Goal: Information Seeking & Learning: Learn about a topic

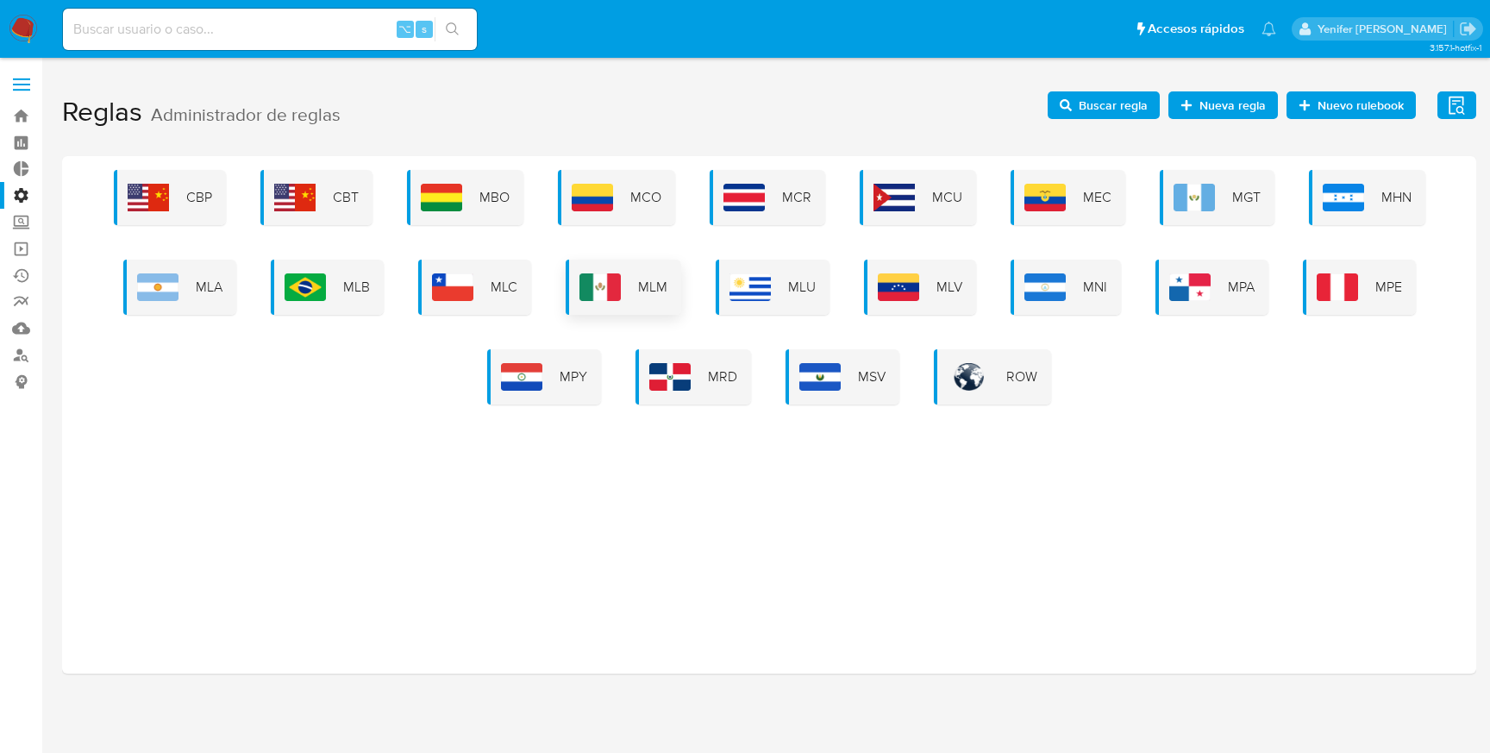
click at [623, 286] on div "MLM" at bounding box center [624, 287] width 116 height 55
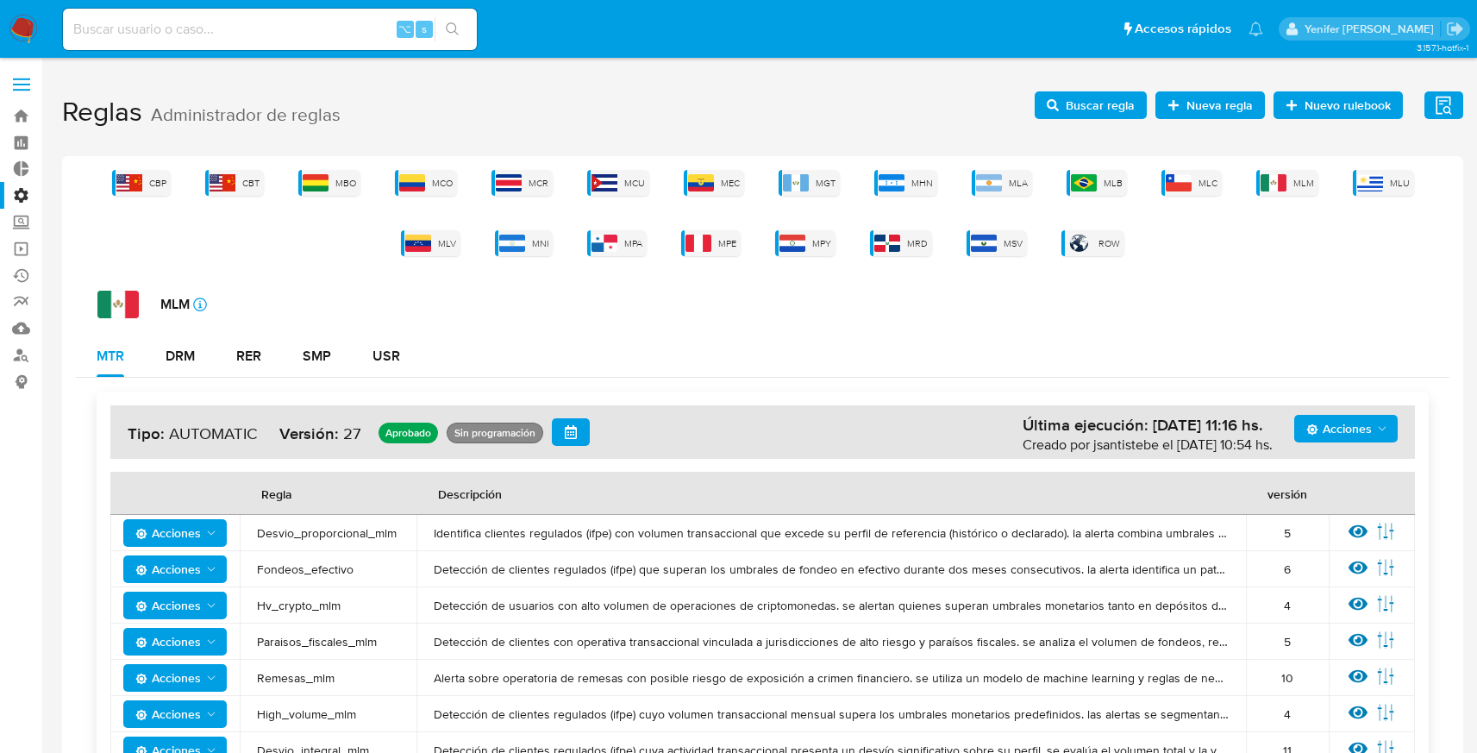
click at [1099, 112] on span "Buscar regla" at bounding box center [1100, 105] width 69 height 28
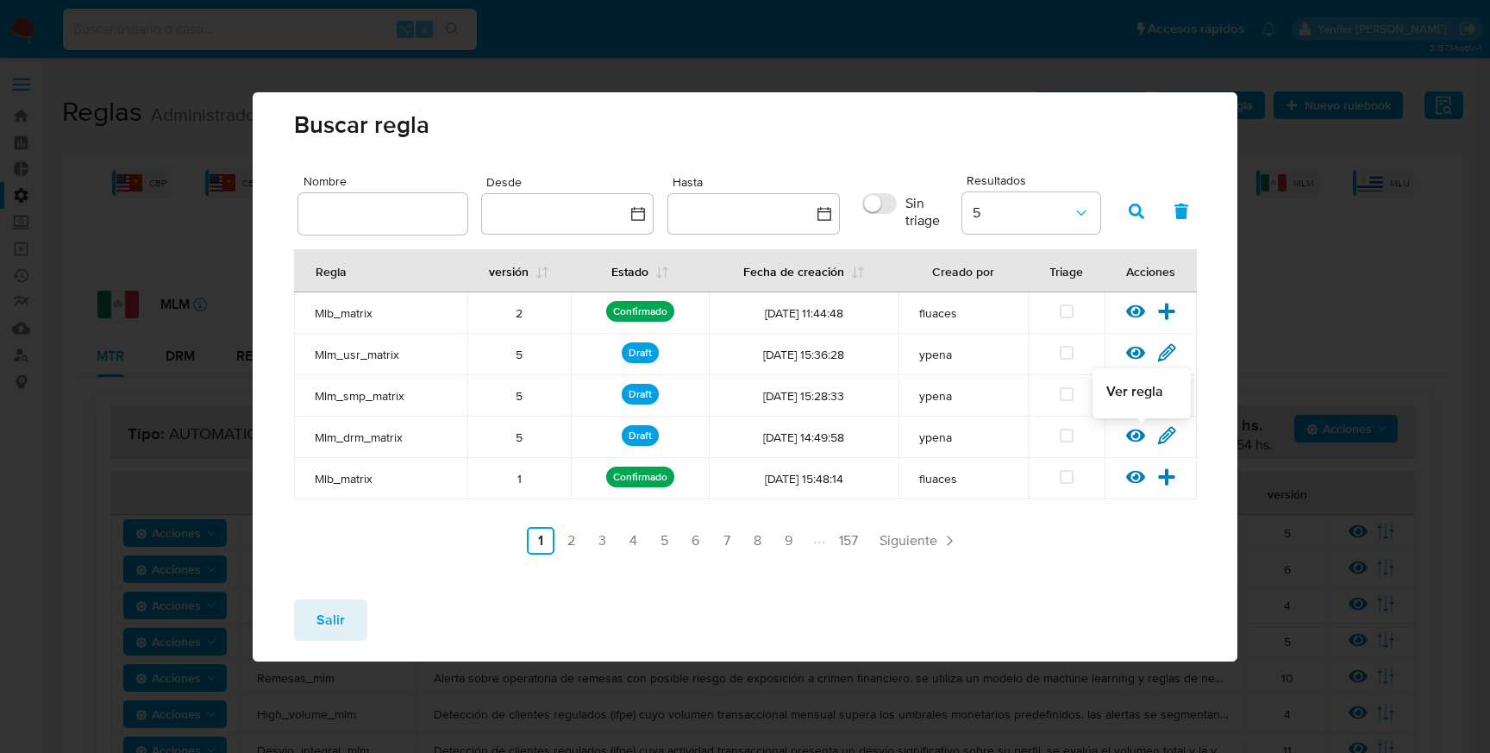
click at [1136, 431] on icon at bounding box center [1135, 435] width 19 height 19
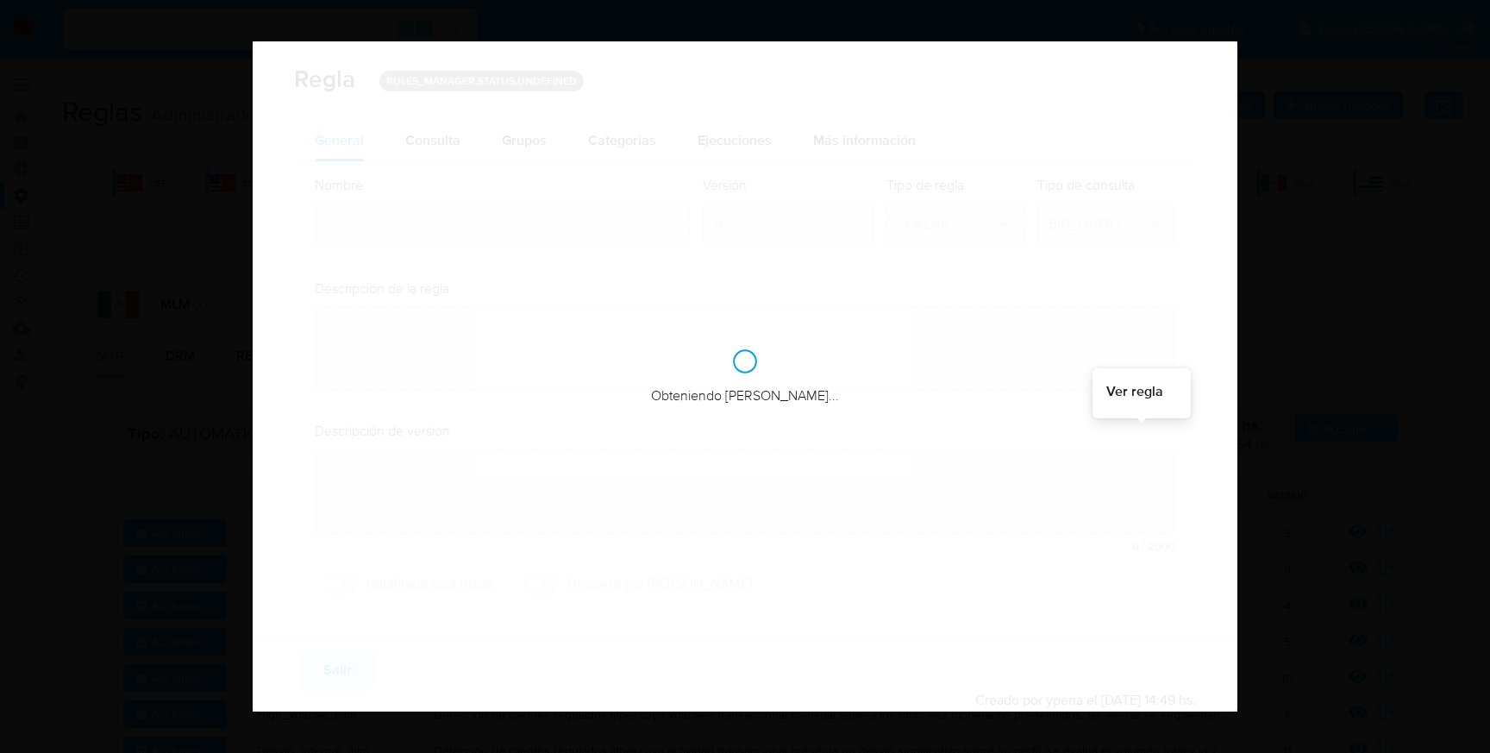
type input "Mlm_drm_matrix"
type textarea "Rule que contiene lógica de cálculo de riesgo. como pertenece al rulebook drm l…"
type textarea "Ppld - 6022 ajustes para mejorar distribución"
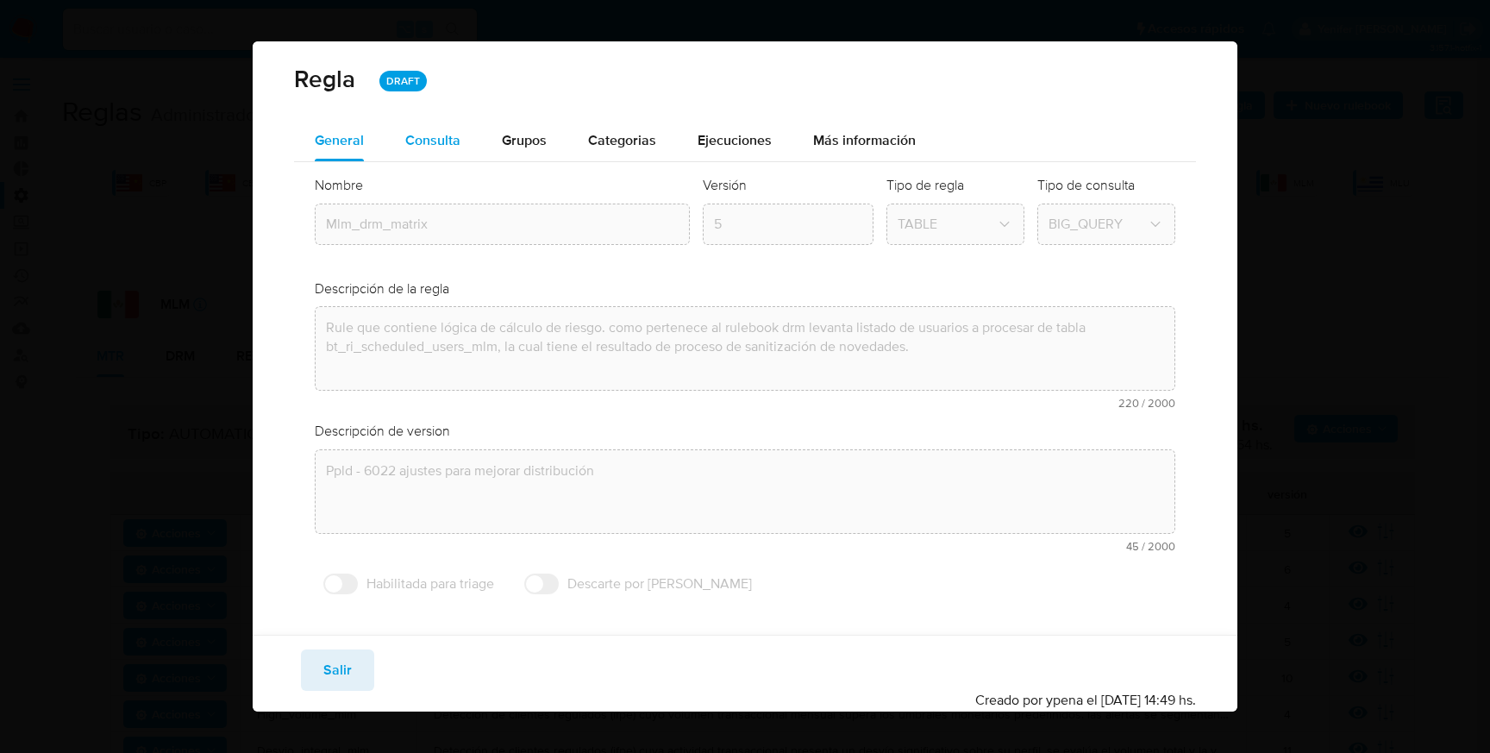
click at [429, 141] on span "Consulta" at bounding box center [432, 140] width 55 height 20
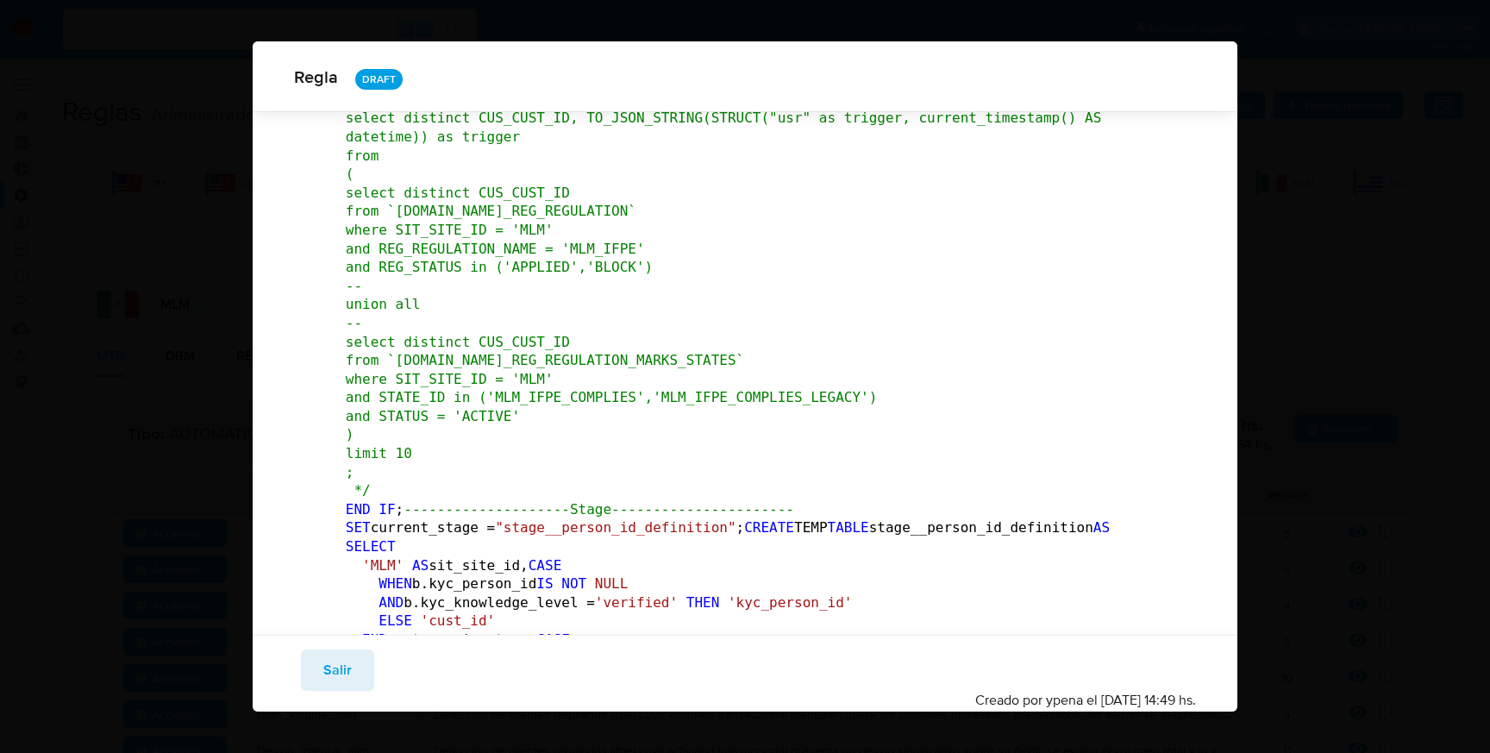
scroll to position [822, 0]
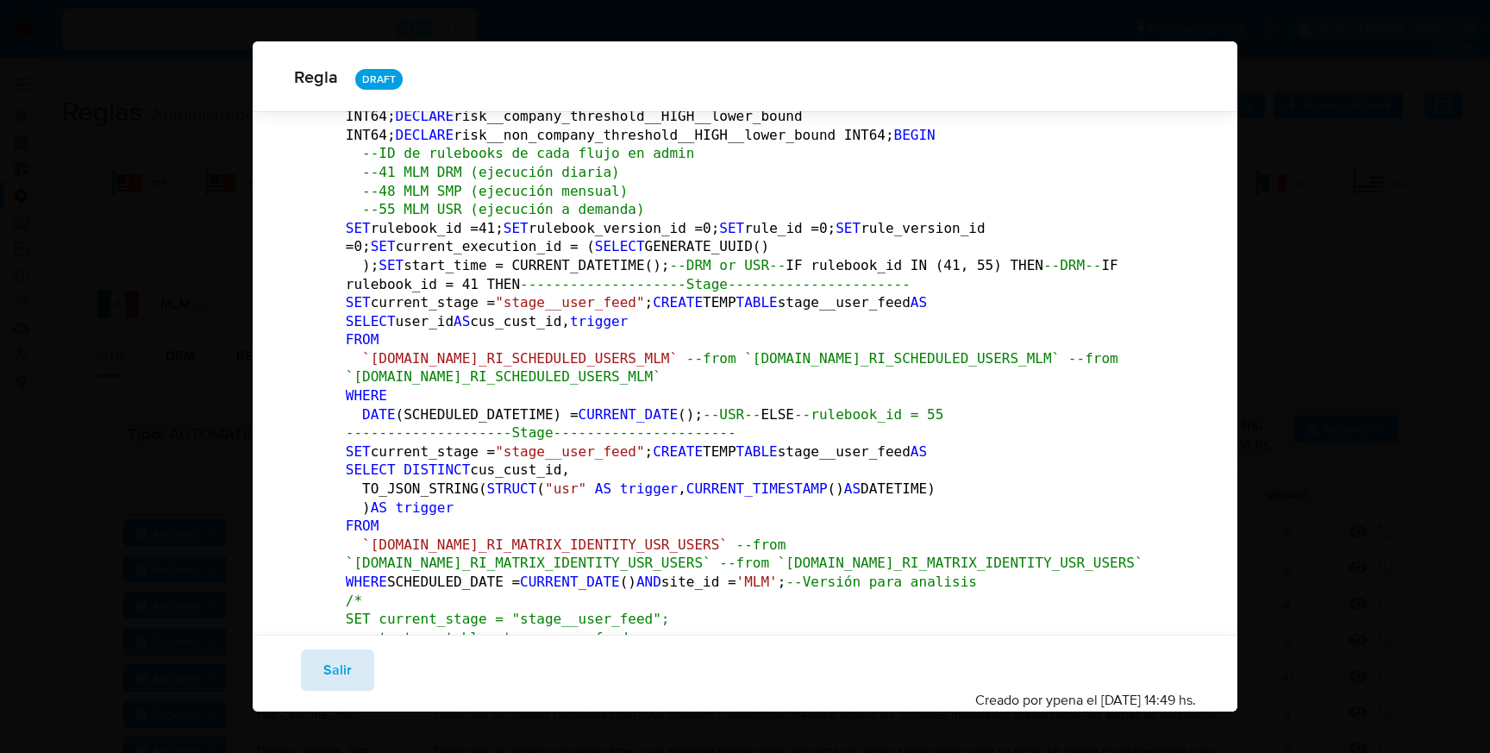
click at [360, 673] on button "Salir" at bounding box center [337, 669] width 73 height 41
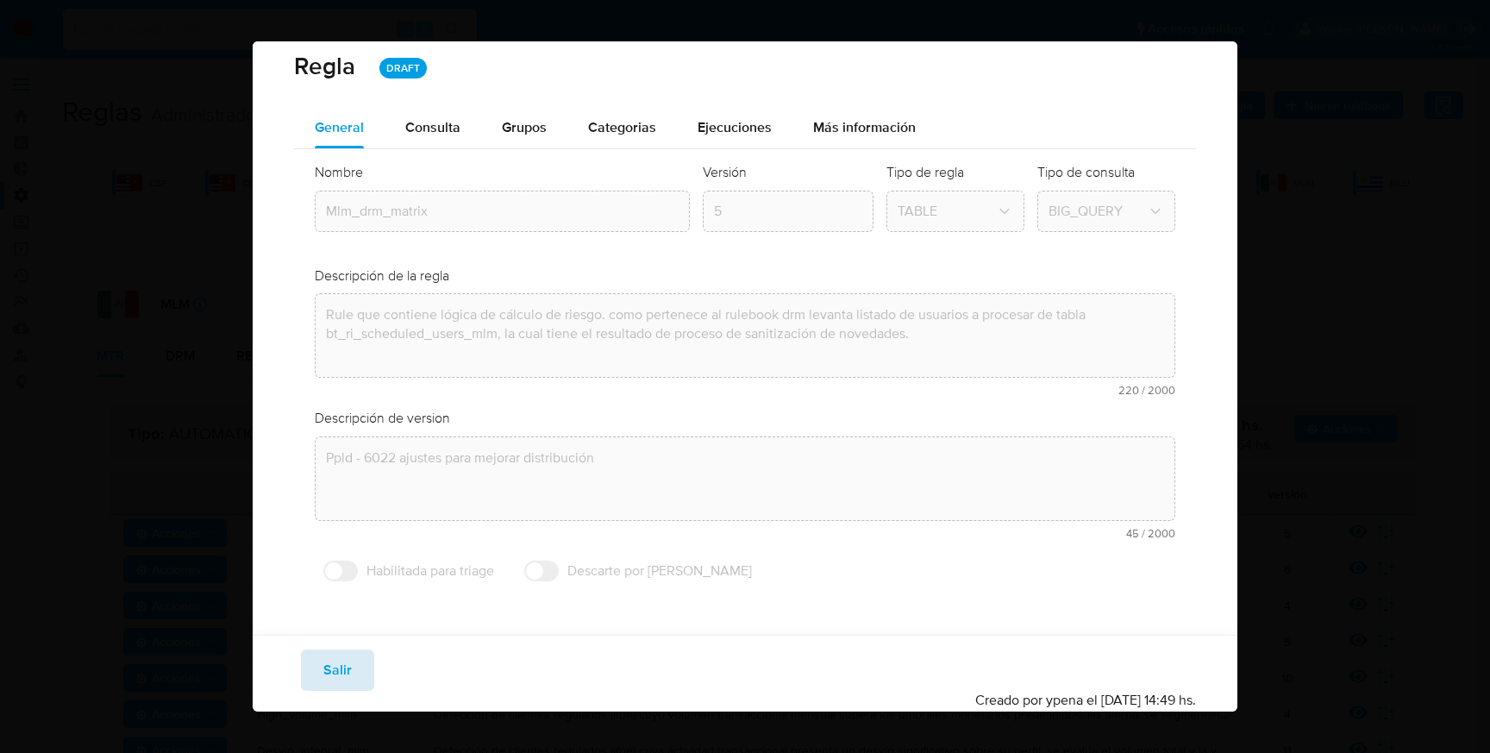
scroll to position [12, 0]
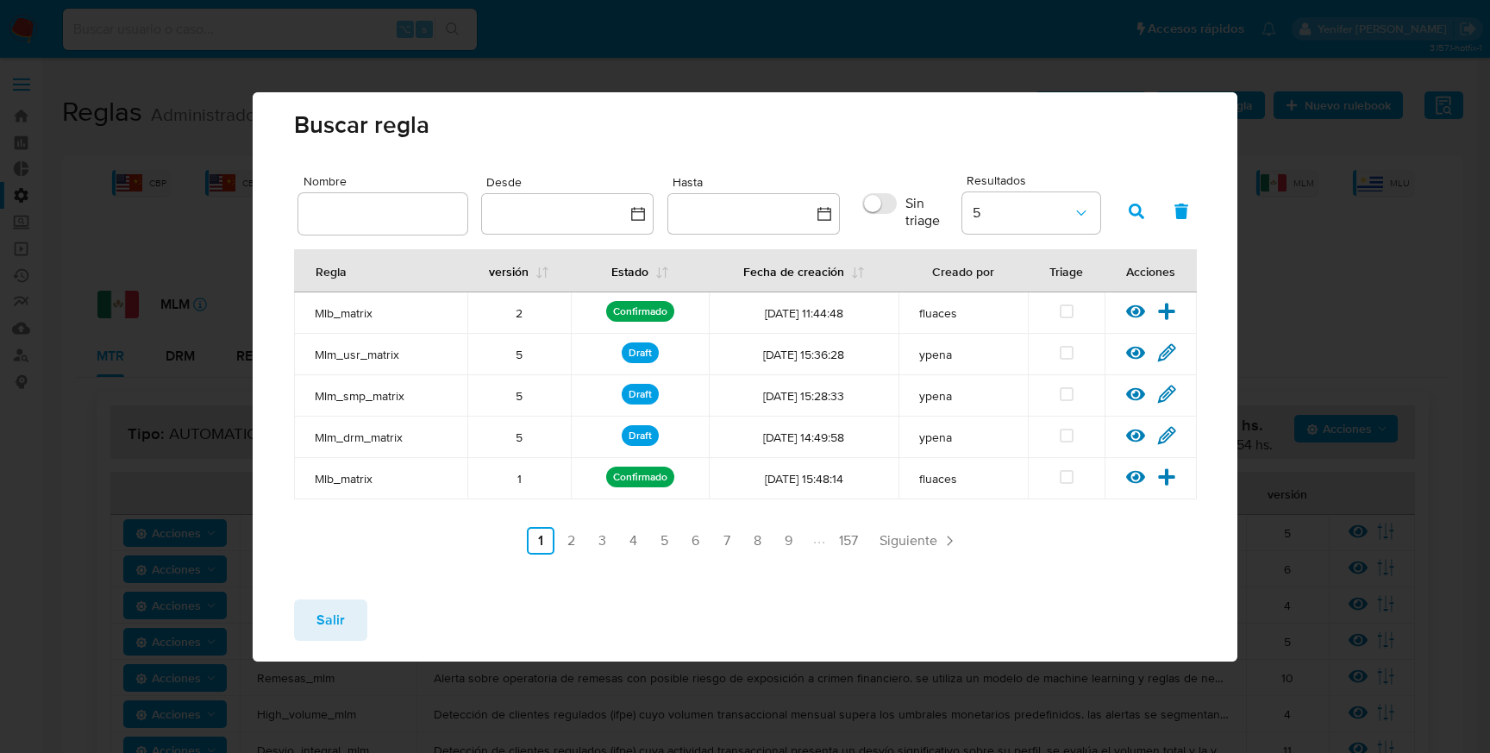
drag, startPoint x: 328, startPoint y: 354, endPoint x: 409, endPoint y: 431, distance: 112.2
click at [409, 431] on tbody "Mlb_matrix 2 Confirmado [DATE] 11:44:48 fluaces Ver [PERSON_NAME] Versionar Mlm…" at bounding box center [745, 395] width 903 height 207
drag, startPoint x: 331, startPoint y: 312, endPoint x: 346, endPoint y: 315, distance: 14.9
click at [346, 315] on span "Mlb_matrix" at bounding box center [381, 313] width 132 height 16
click at [335, 620] on span "Salir" at bounding box center [330, 620] width 28 height 38
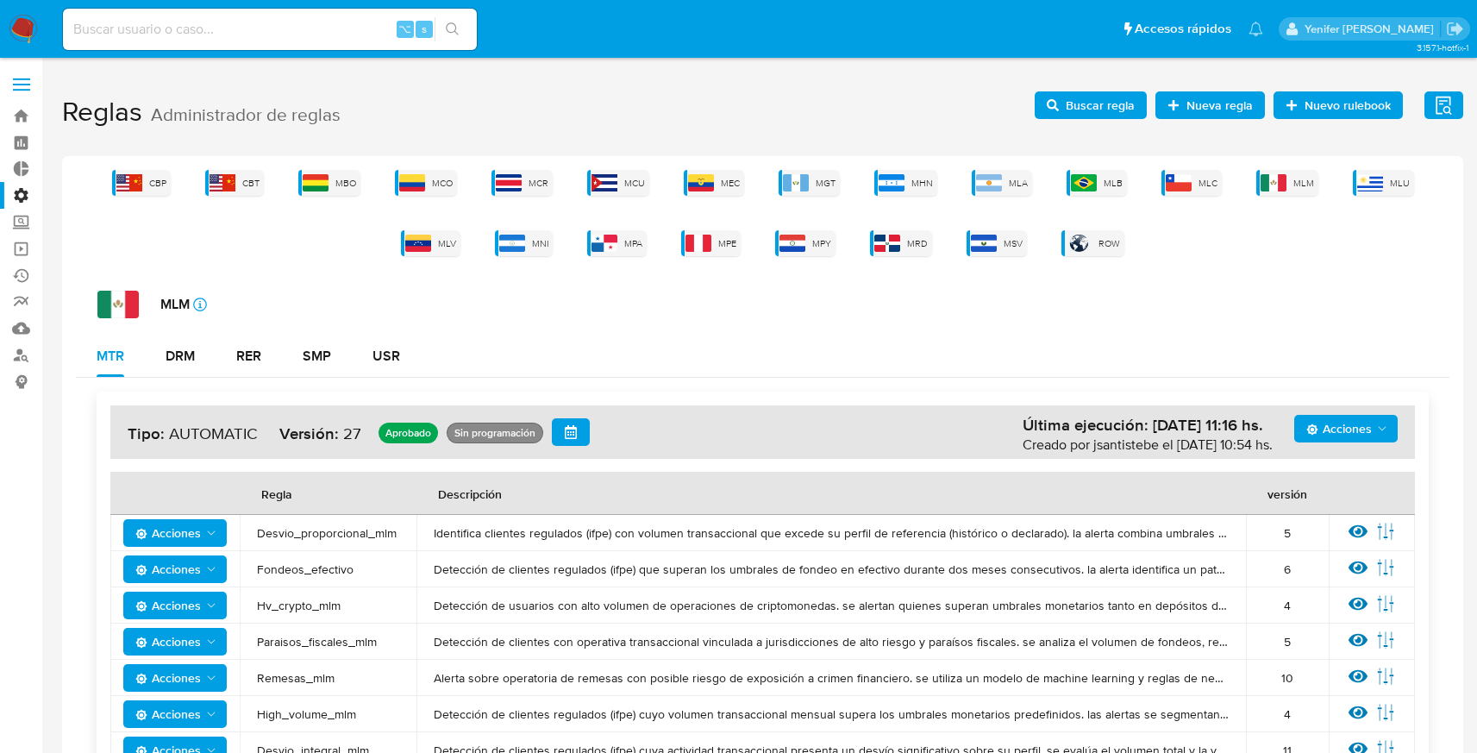
click at [1076, 100] on span "Buscar regla" at bounding box center [1100, 105] width 69 height 28
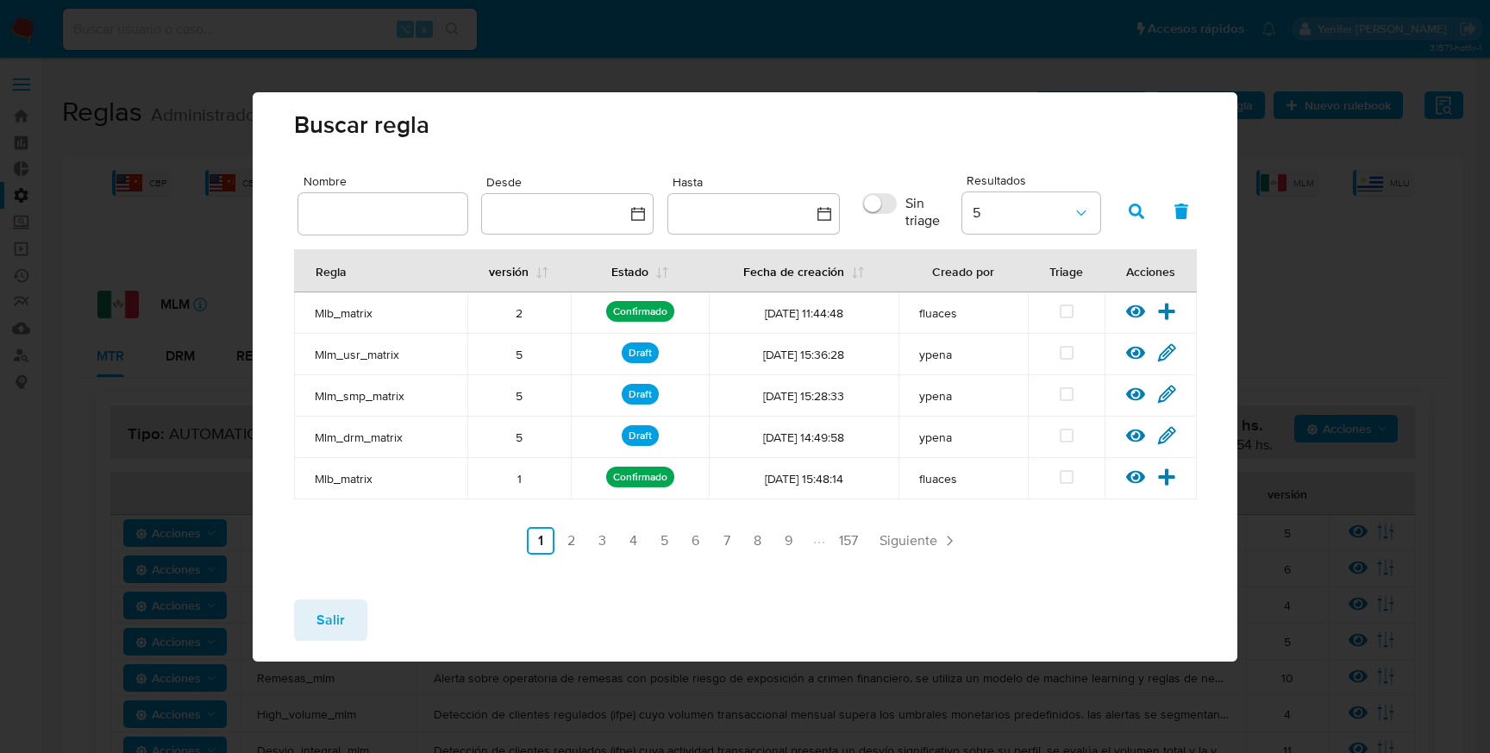
click at [430, 553] on ul "Anterior 1 2 3 4 5 6 7 8 9 157 Siguiente" at bounding box center [745, 541] width 902 height 28
click at [474, 618] on div "Salir" at bounding box center [745, 624] width 985 height 76
click at [747, 601] on div "Salir" at bounding box center [745, 624] width 985 height 76
click at [911, 601] on div "Salir" at bounding box center [745, 624] width 985 height 76
click at [1166, 352] on icon at bounding box center [1167, 352] width 16 height 16
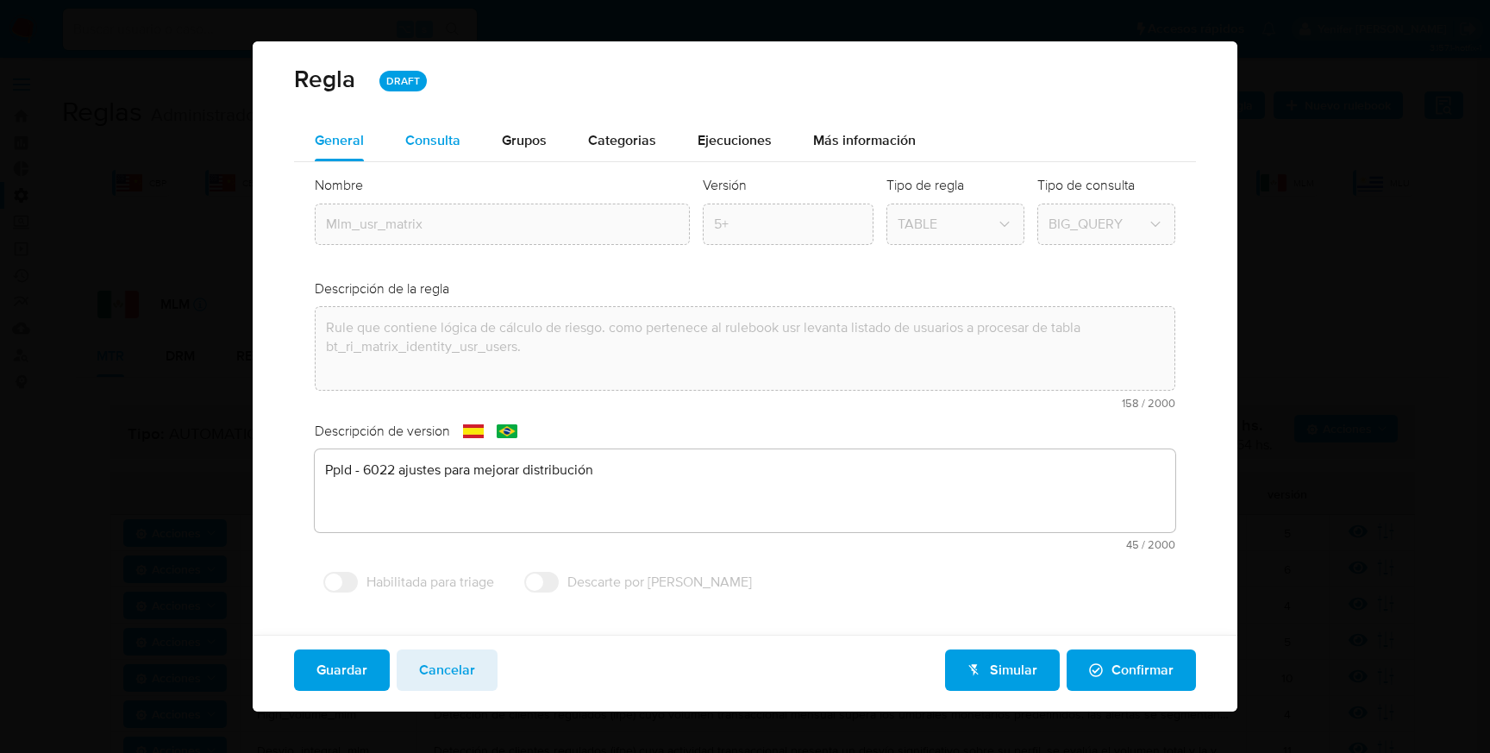
click at [436, 138] on span "Consulta" at bounding box center [432, 140] width 55 height 20
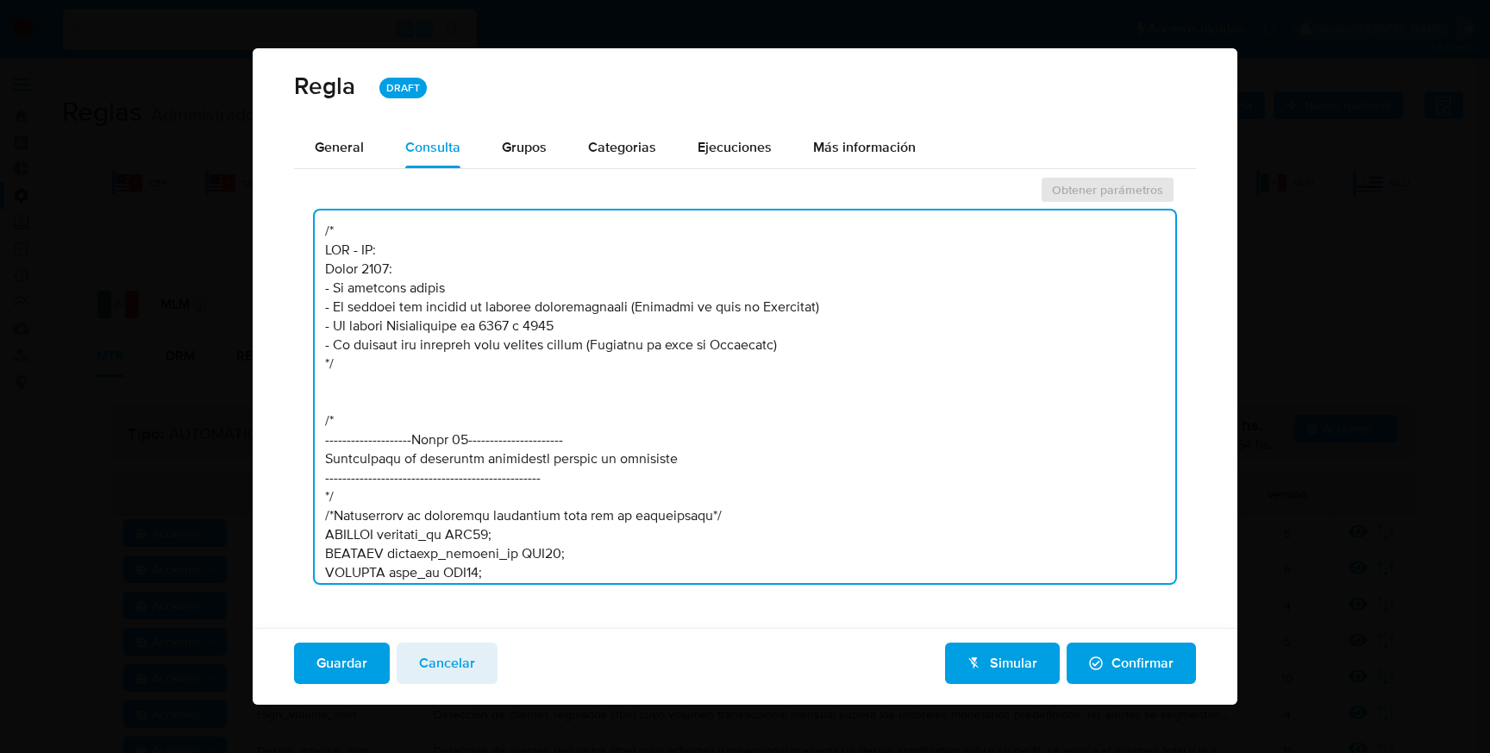
click at [681, 330] on textarea at bounding box center [745, 396] width 861 height 373
click at [495, 678] on div "Guardar Cancelar Simular Confirmar" at bounding box center [745, 662] width 902 height 41
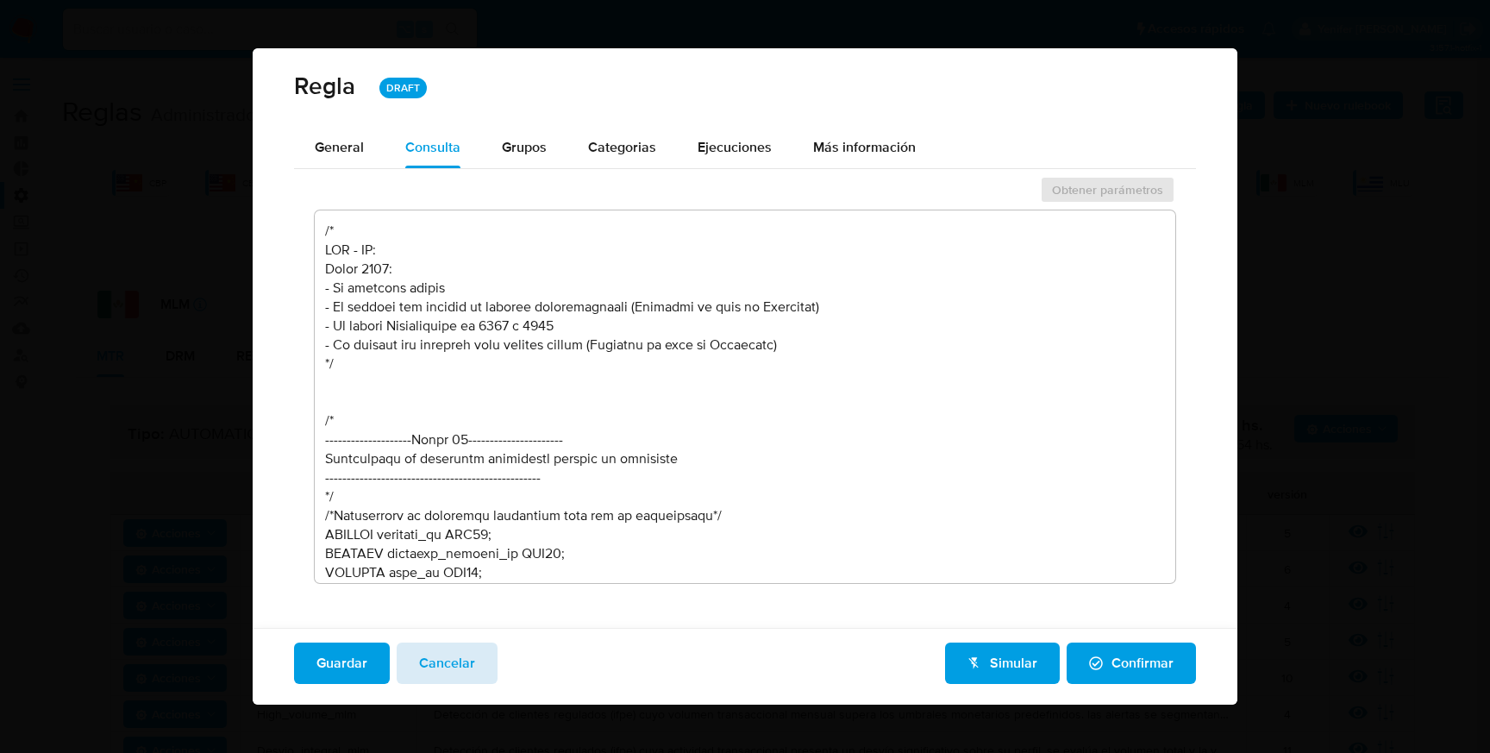
click at [474, 665] on button "Cancelar" at bounding box center [447, 662] width 101 height 41
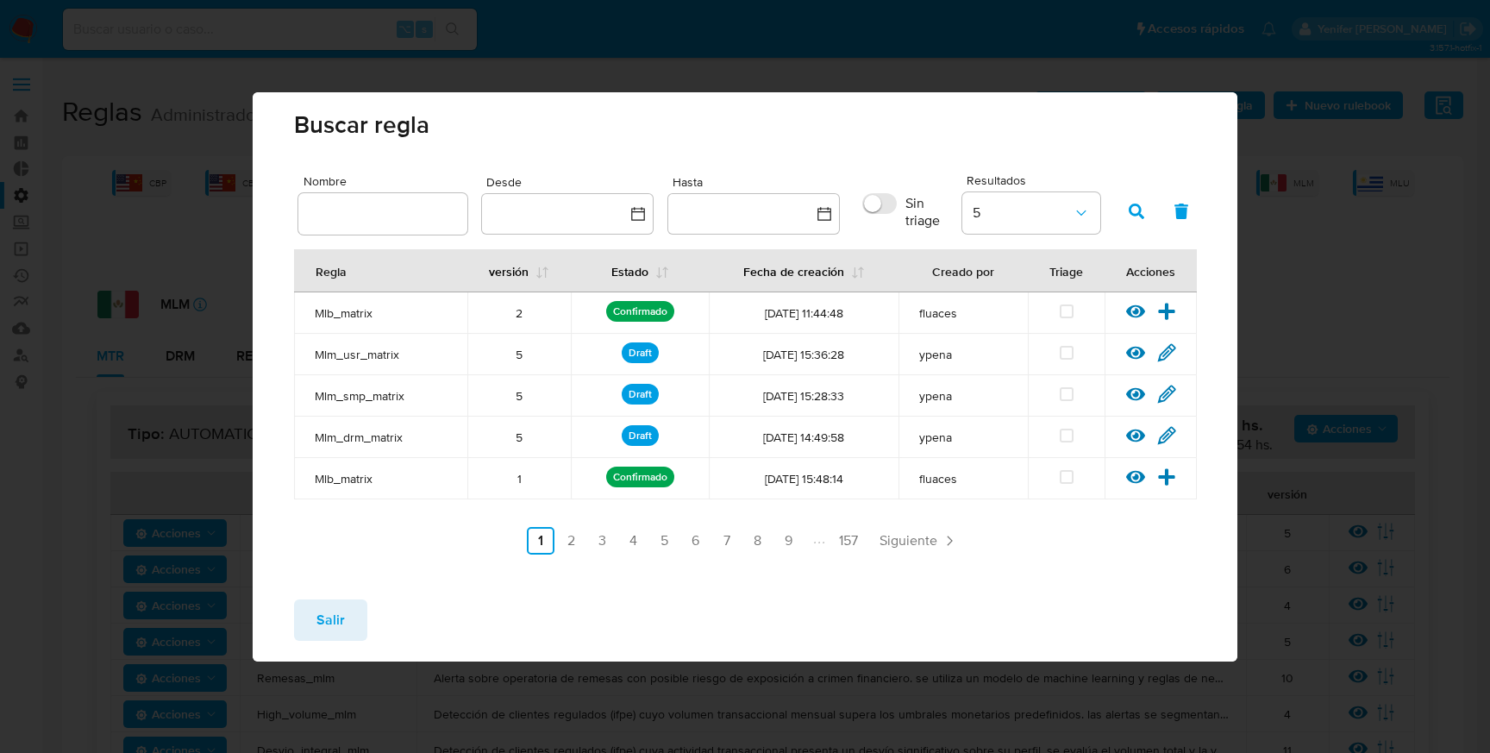
click at [323, 624] on span "Salir" at bounding box center [330, 620] width 28 height 38
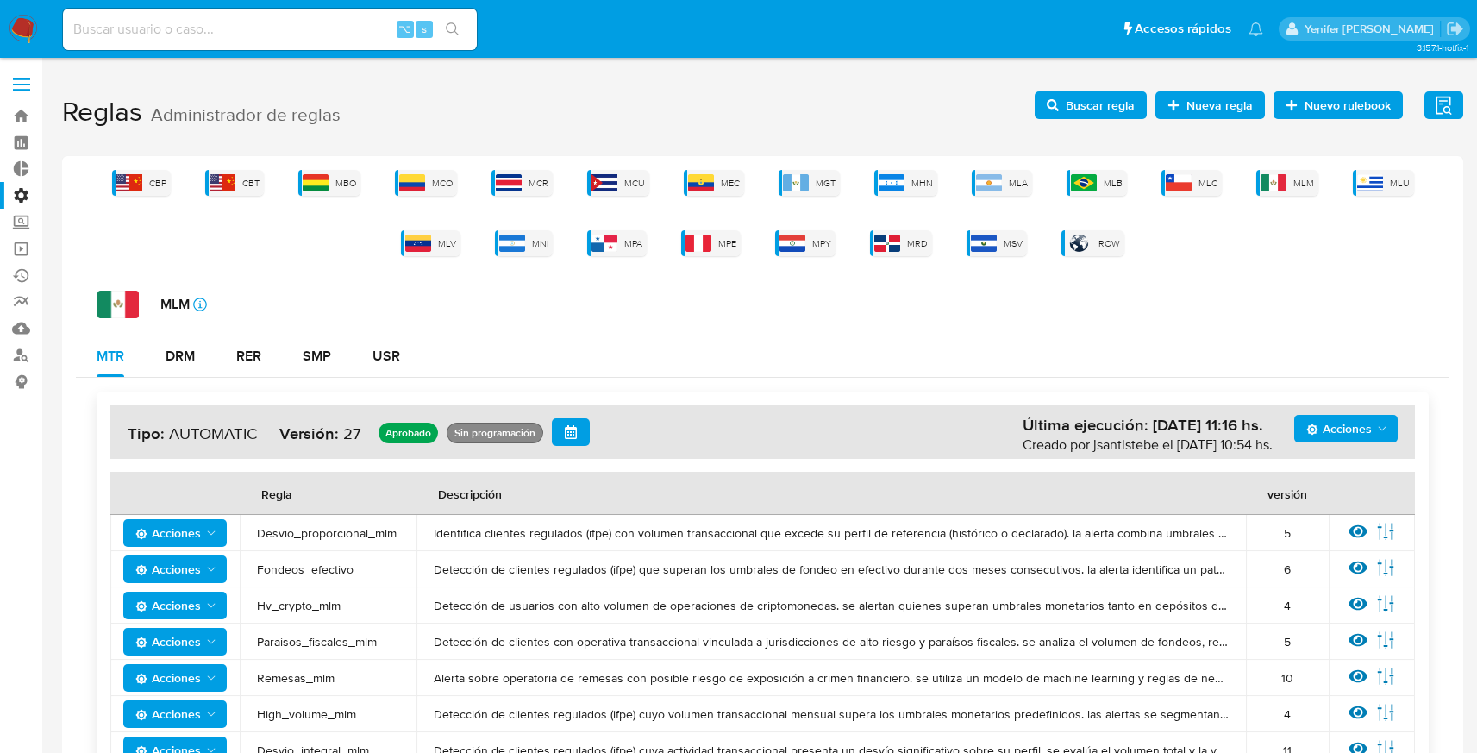
click at [862, 103] on h1 "Reglas Administrador de reglas Evidencias Nuevo rulebook Nueva [PERSON_NAME] Bu…" at bounding box center [762, 113] width 1401 height 60
click at [174, 359] on div "DRM" at bounding box center [180, 356] width 29 height 14
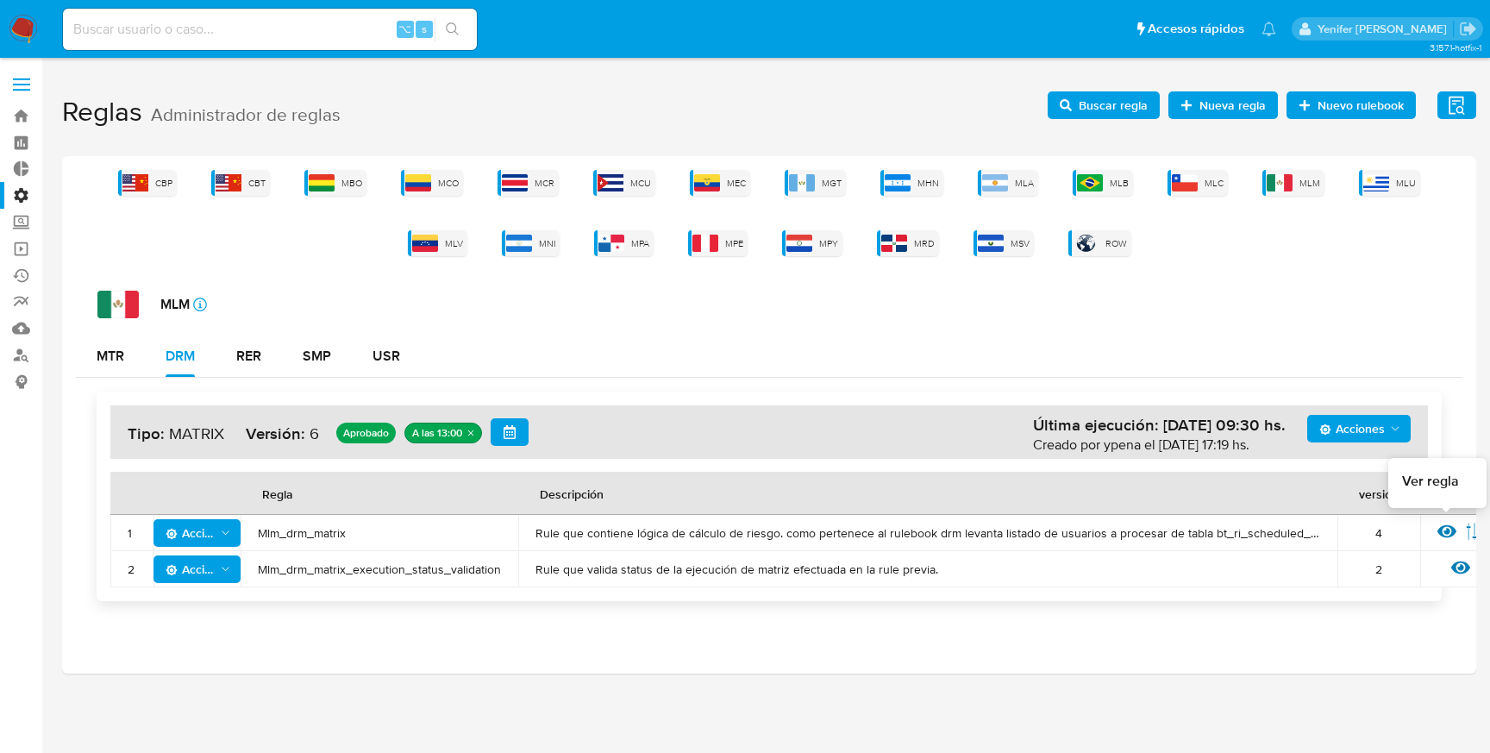
click at [1446, 535] on icon at bounding box center [1447, 531] width 19 height 19
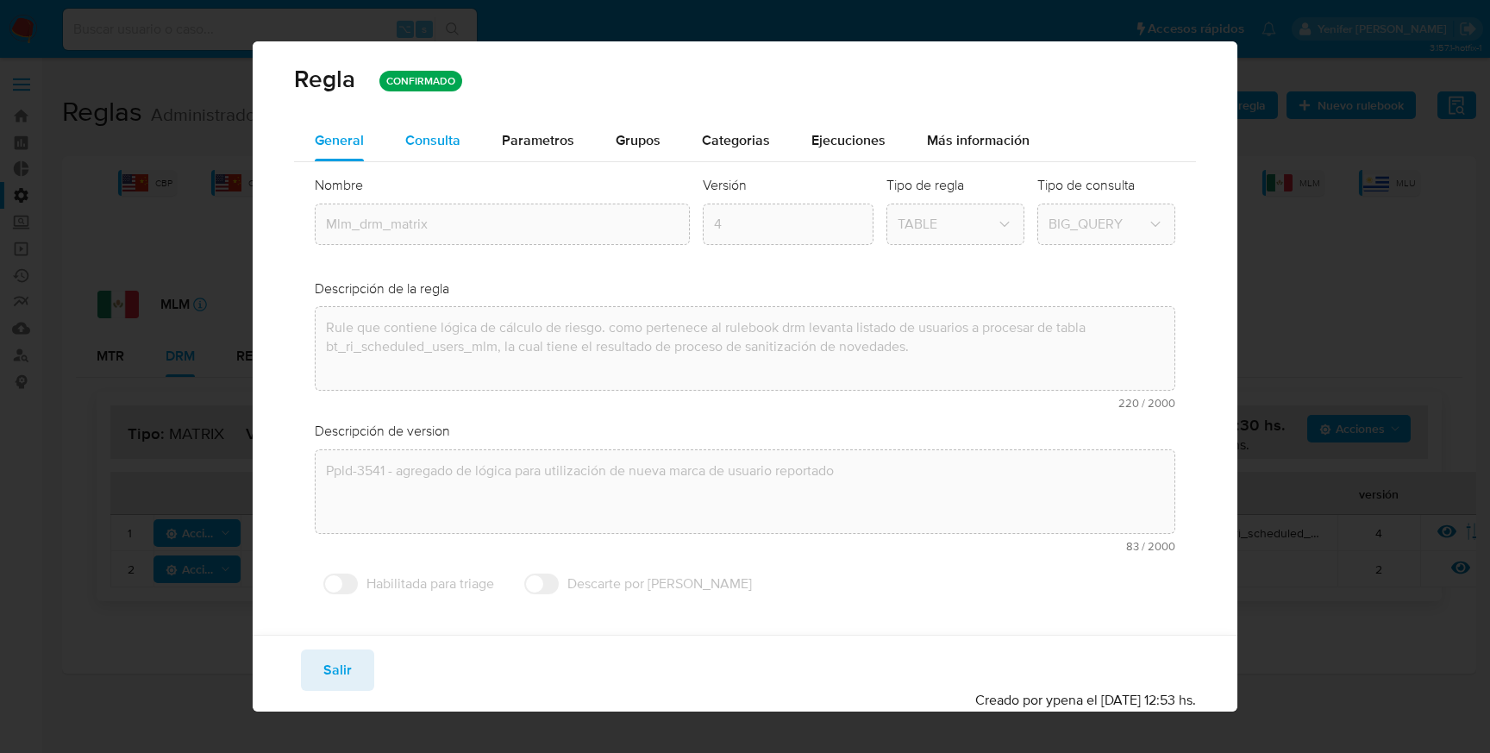
click at [429, 147] on span "Consulta" at bounding box center [432, 140] width 55 height 20
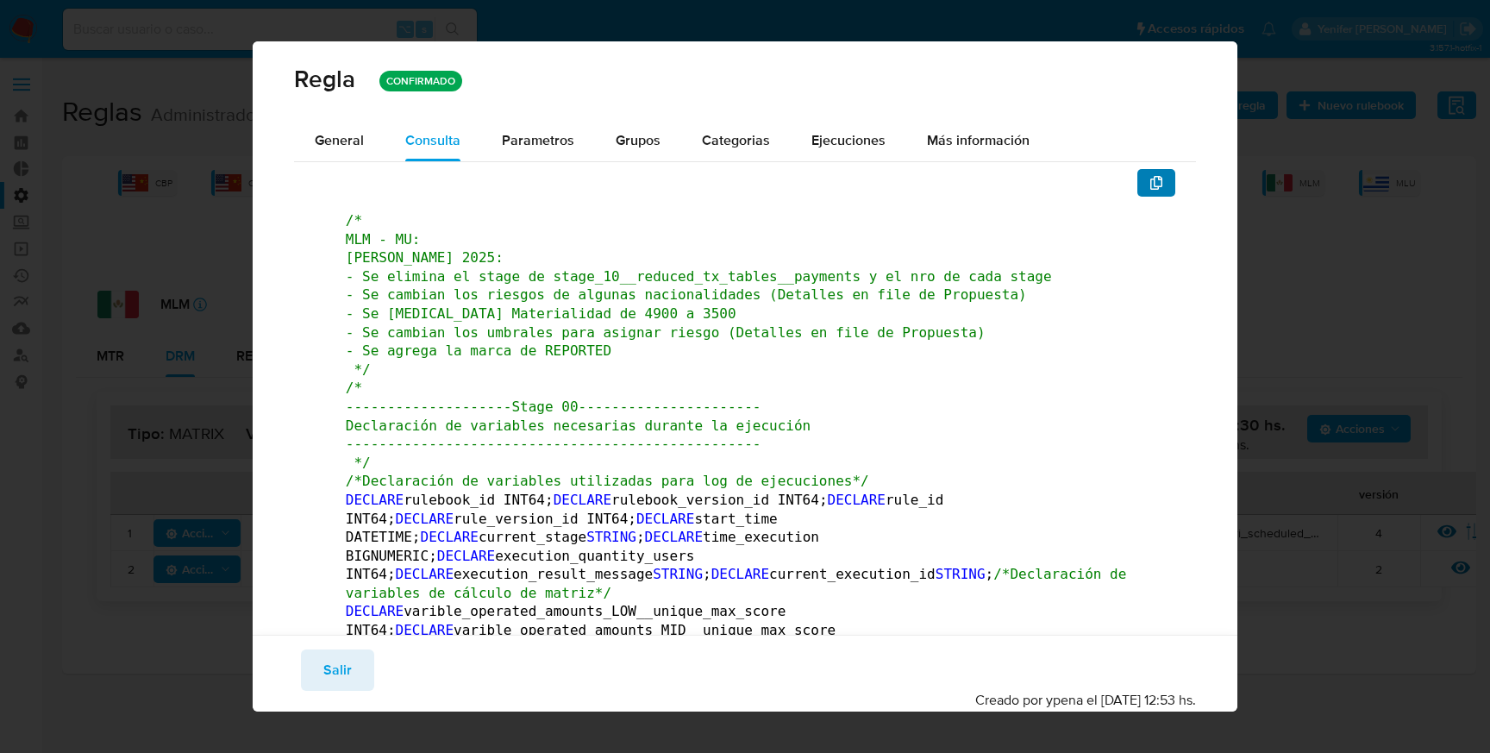
click at [1150, 181] on icon "button" at bounding box center [1157, 183] width 14 height 14
click at [334, 663] on span "Salir" at bounding box center [337, 670] width 28 height 38
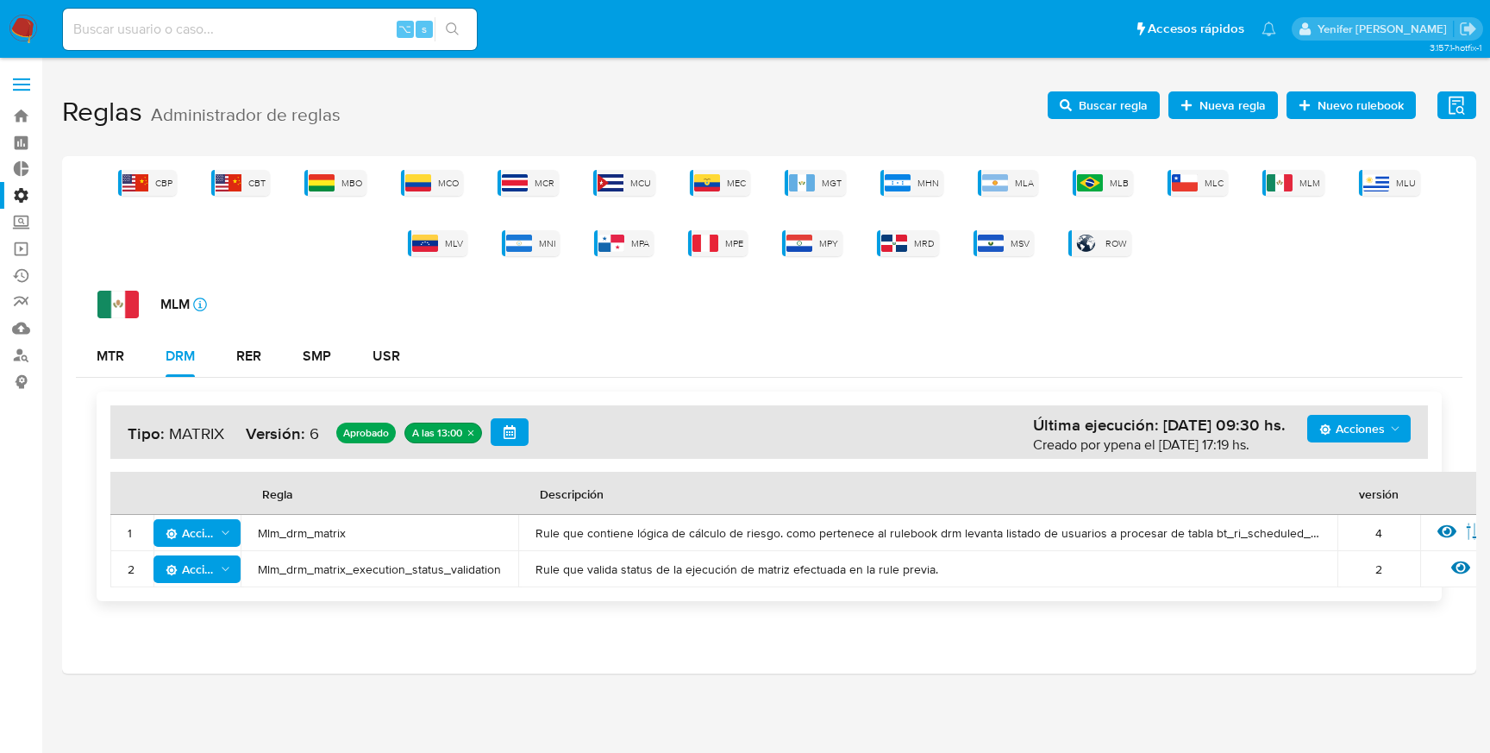
click at [1092, 104] on span "Buscar regla" at bounding box center [1113, 105] width 69 height 28
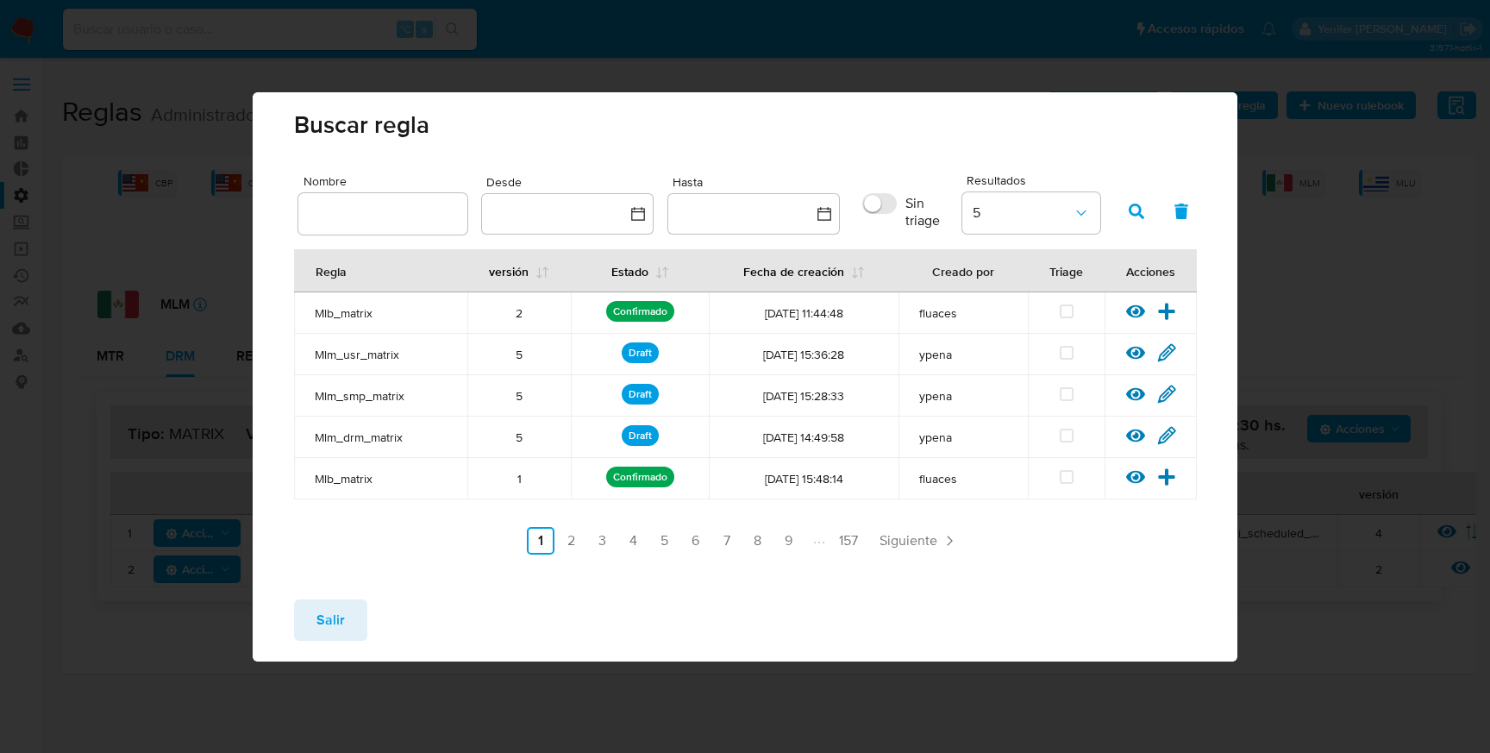
click at [273, 273] on div "Nombre Desde Hasta Sin triage Resultados 5 [PERSON_NAME] versión Estado Fecha d…" at bounding box center [745, 378] width 985 height 416
click at [1139, 310] on icon at bounding box center [1135, 311] width 19 height 19
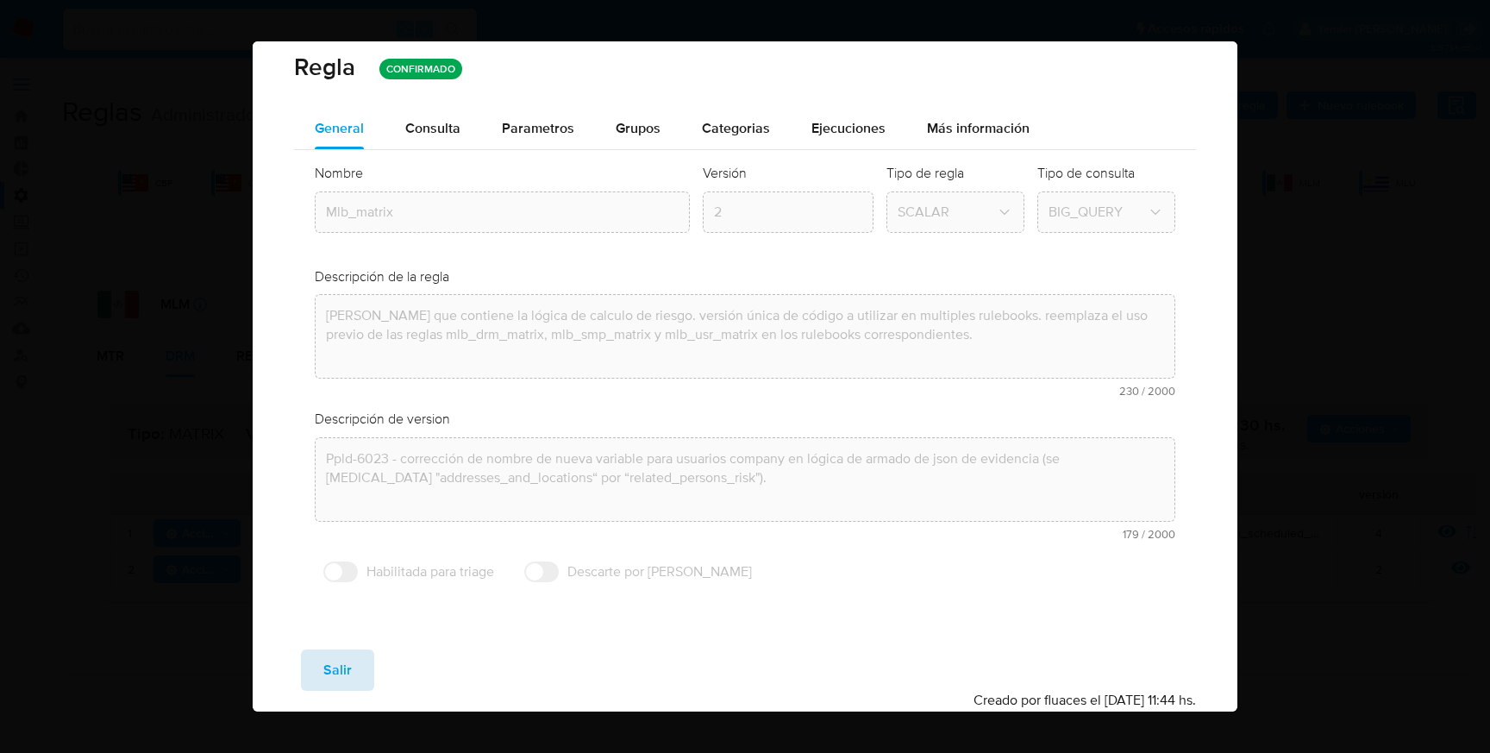
click at [370, 685] on button "Salir" at bounding box center [337, 669] width 73 height 41
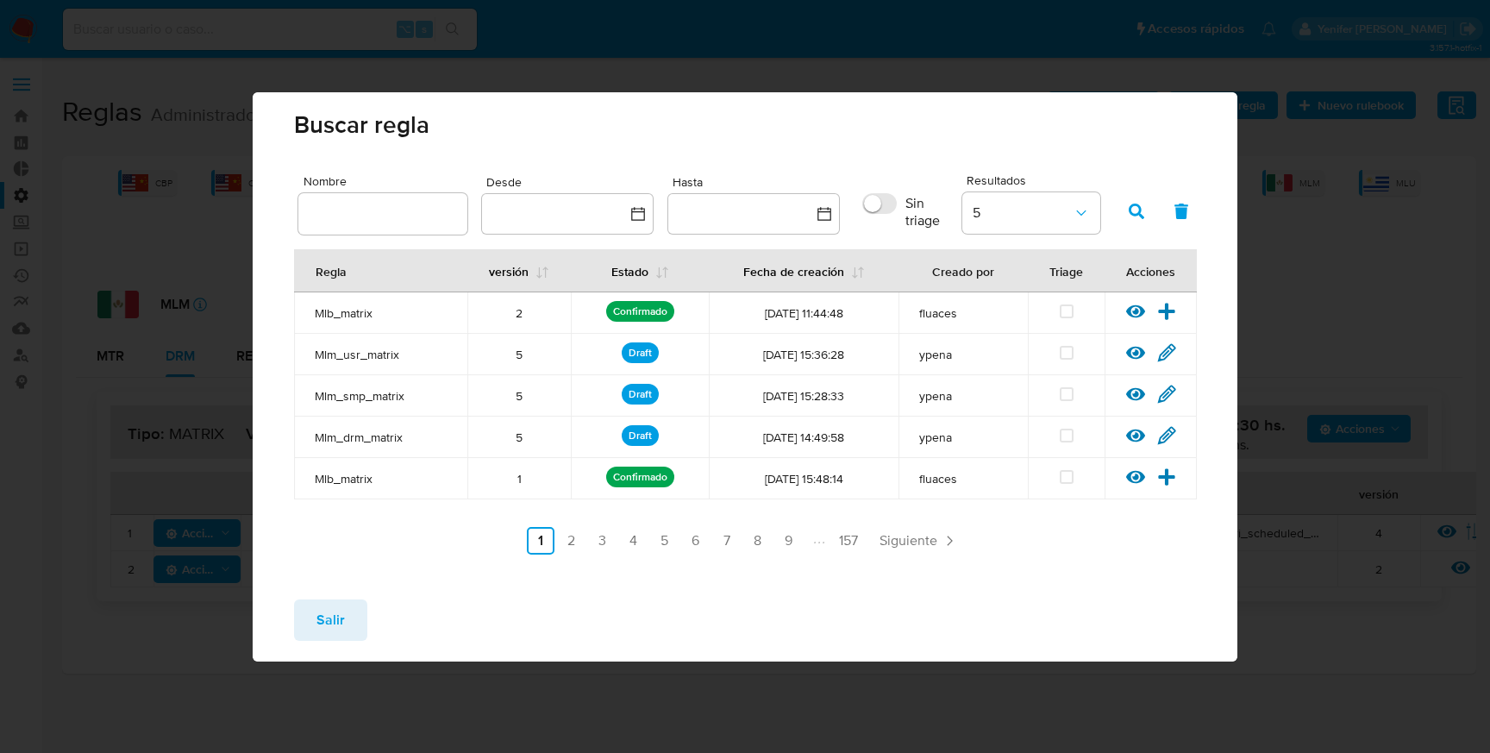
click at [348, 316] on span "Mlb_matrix" at bounding box center [381, 313] width 132 height 16
click at [1136, 480] on icon at bounding box center [1135, 476] width 19 height 19
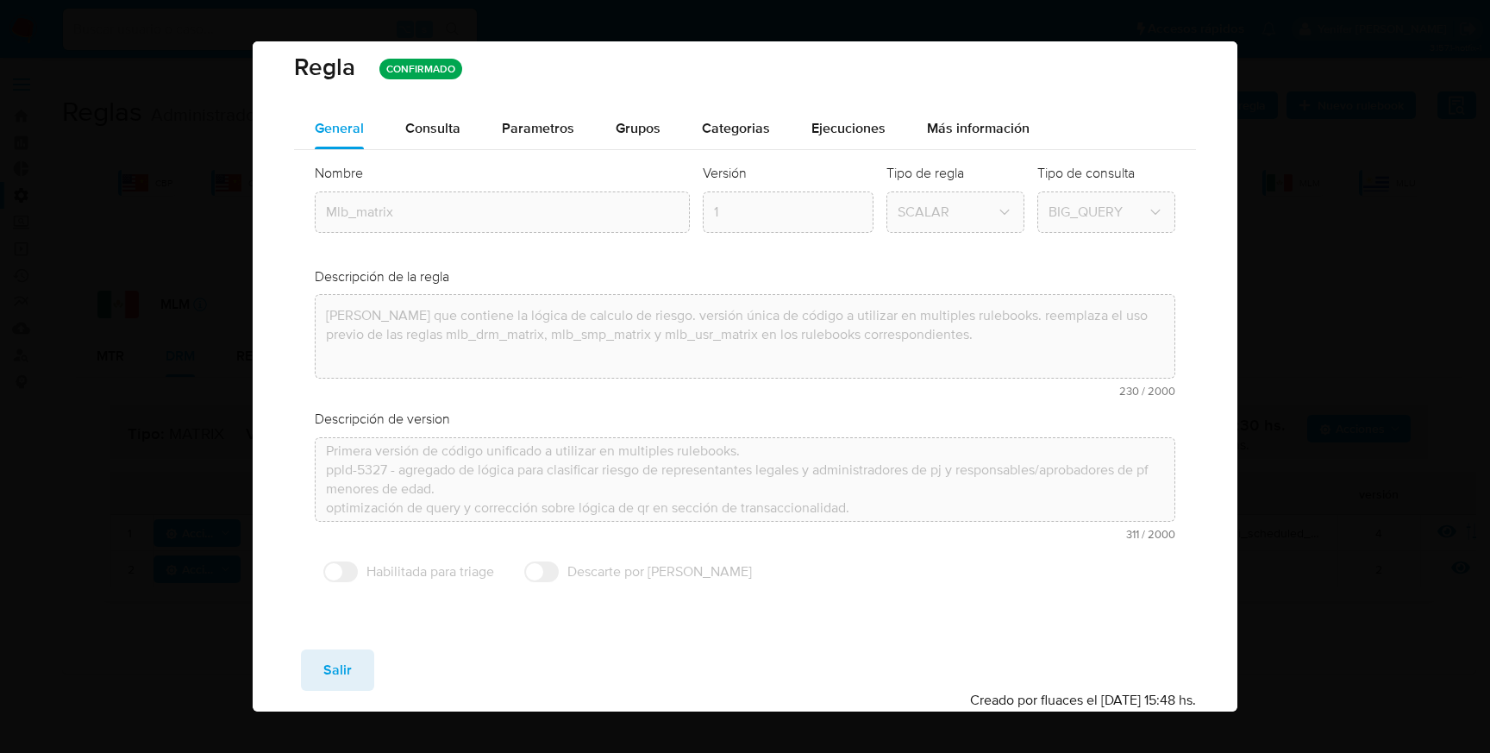
scroll to position [16, 0]
click at [328, 661] on span "Salir" at bounding box center [337, 670] width 28 height 38
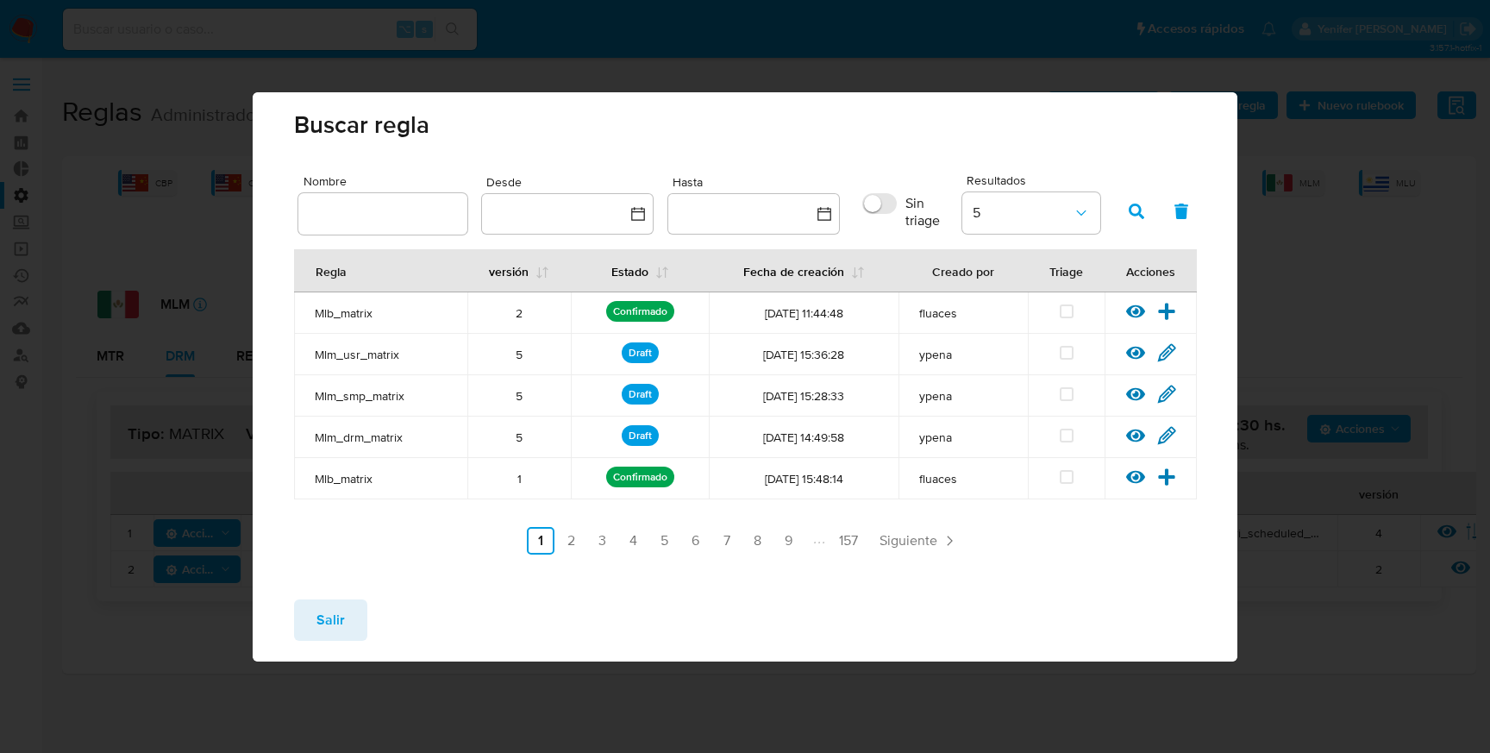
click at [519, 611] on div "Salir" at bounding box center [745, 624] width 985 height 76
click at [509, 631] on div "Salir" at bounding box center [745, 624] width 985 height 76
click at [465, 588] on div "Salir" at bounding box center [745, 624] width 985 height 76
click at [468, 578] on div "Nombre Desde Hasta Sin triage Resultados 5 [PERSON_NAME] versión Estado Fecha d…" at bounding box center [745, 378] width 985 height 416
click at [348, 623] on button "Salir" at bounding box center [330, 619] width 73 height 41
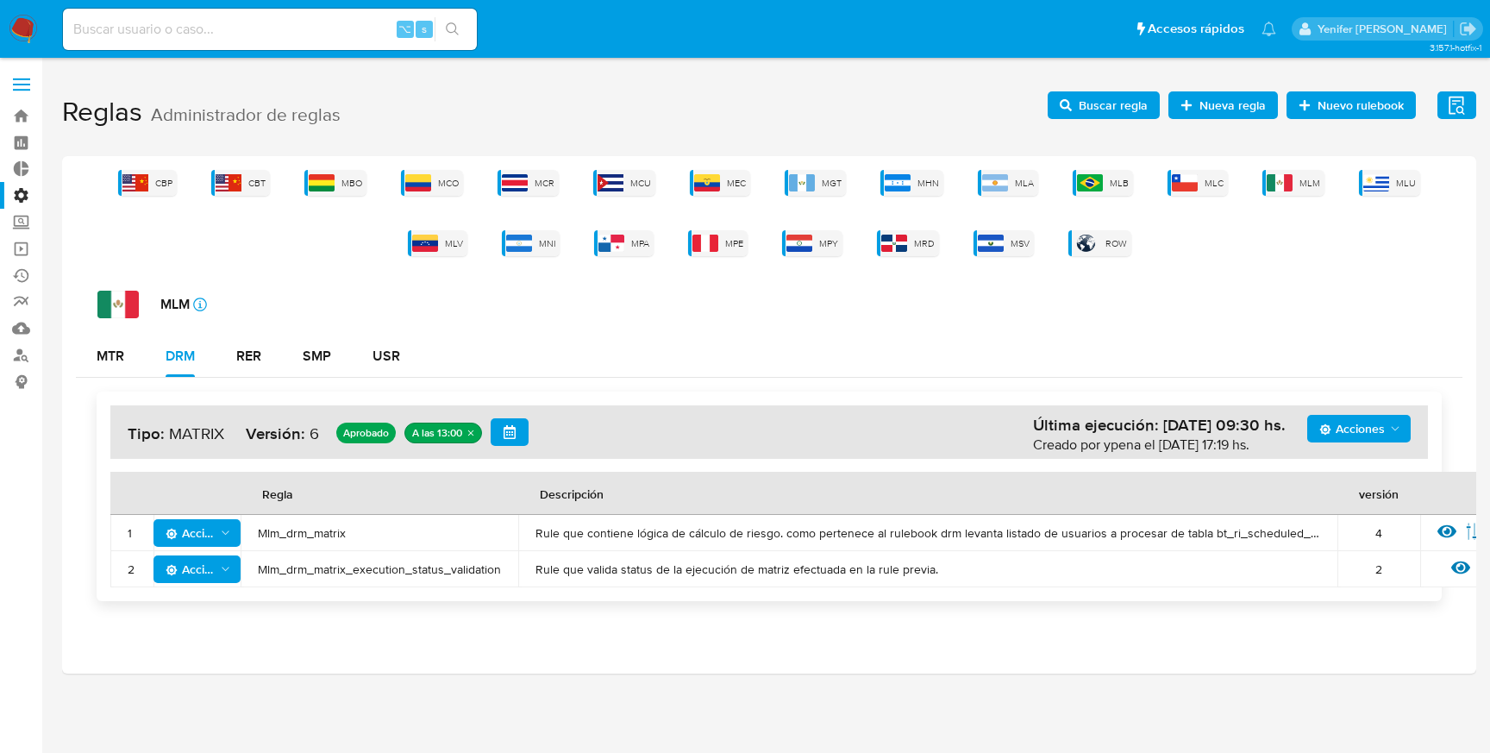
click at [462, 315] on div "MLM icon-info-16" at bounding box center [779, 305] width 1365 height 28
click at [685, 80] on div "3.157.1-hotfix-1" at bounding box center [769, 405] width 1414 height 673
